Goal: Information Seeking & Learning: Find specific fact

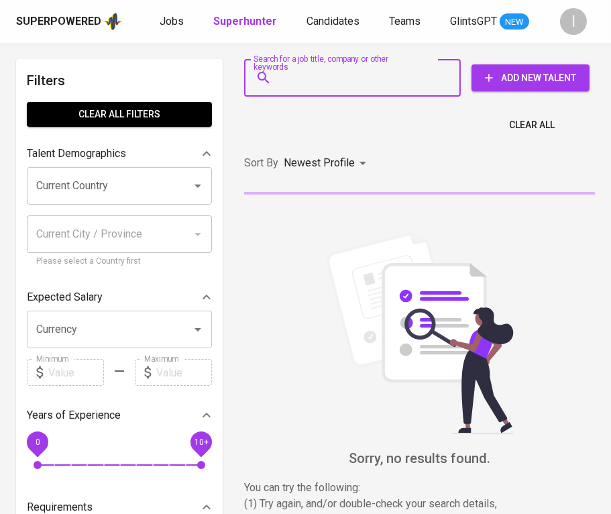
click at [360, 82] on input "Search for a job title, company or other keywords" at bounding box center [356, 78] width 158 height 26
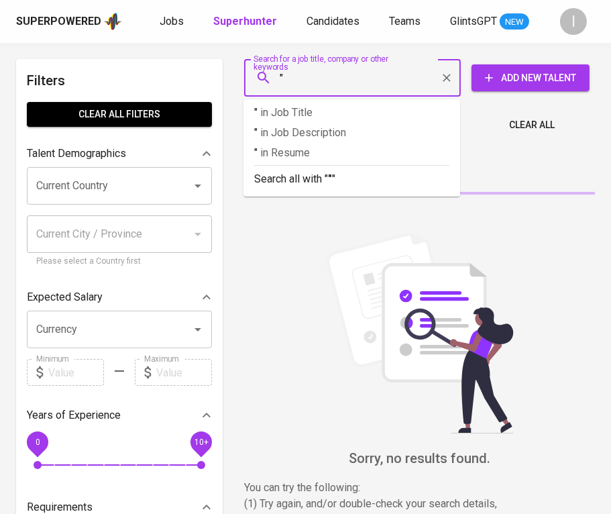
paste input "Gelindo Garmentama"
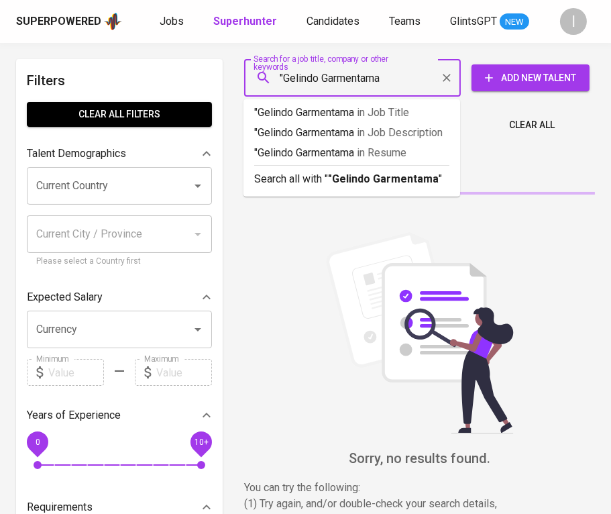
type input ""Gelindo Garmentama""
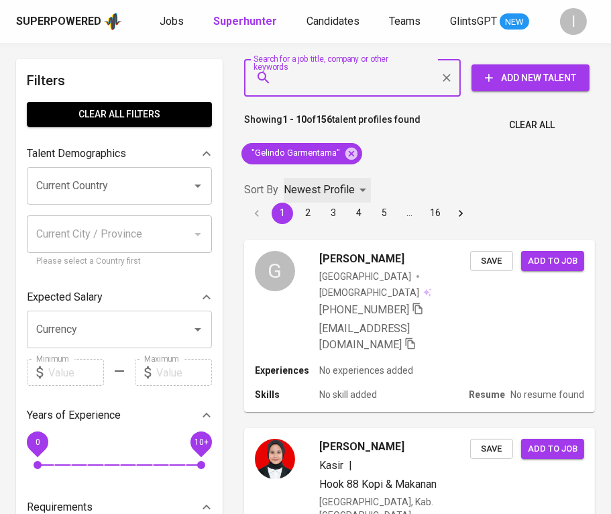
click at [309, 186] on p "Newest Profile" at bounding box center [319, 190] width 71 height 16
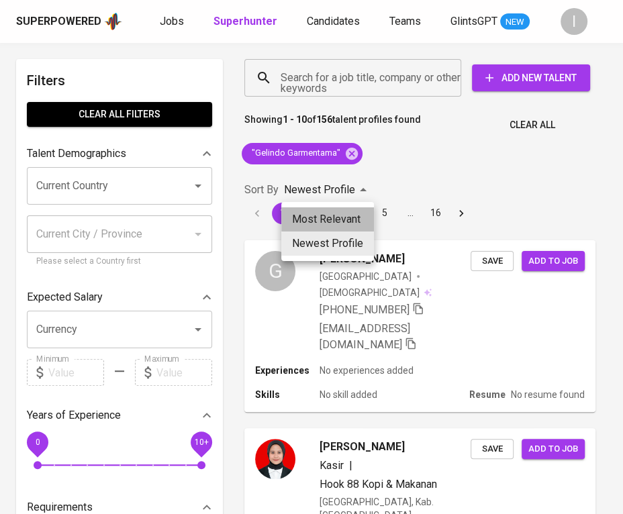
click at [318, 209] on li "Most Relevant" at bounding box center [327, 219] width 93 height 24
type input "MOST_RELEVANT"
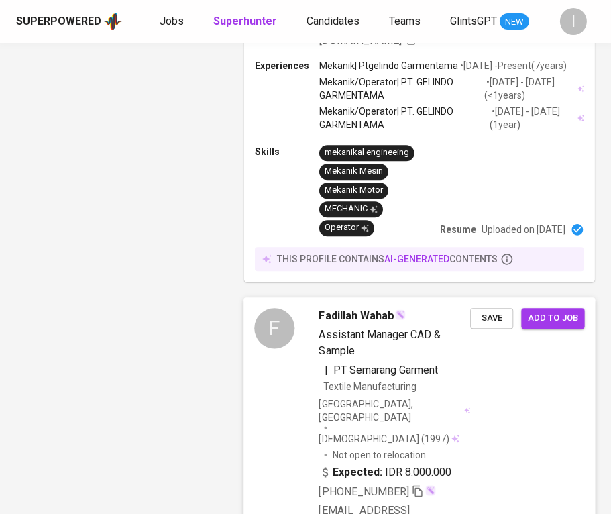
scroll to position [3342, 0]
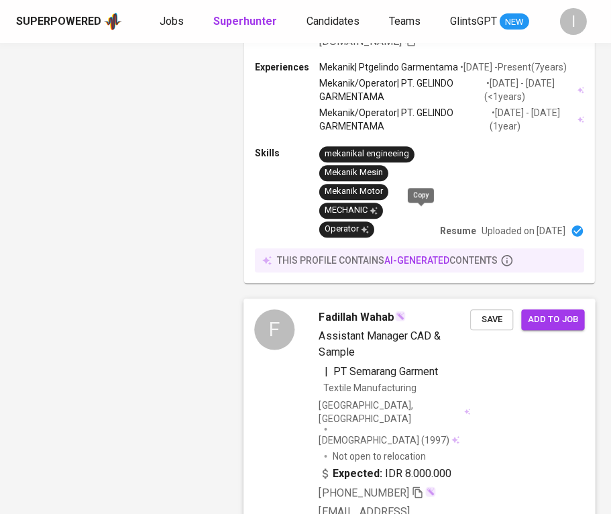
click at [421, 486] on icon "button" at bounding box center [418, 492] width 12 height 12
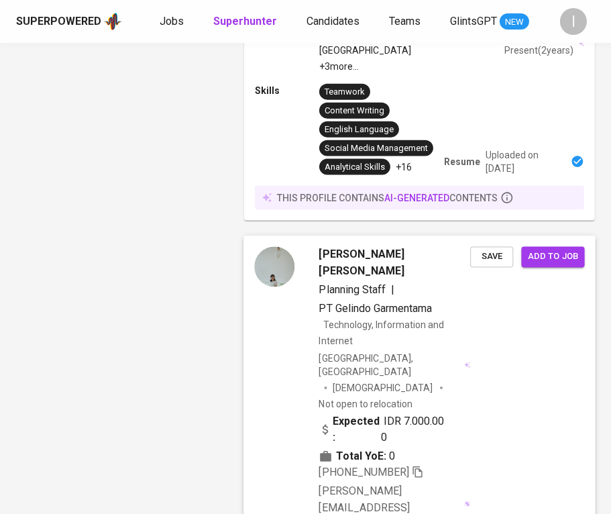
scroll to position [1919, 0]
